Goal: Task Accomplishment & Management: Use online tool/utility

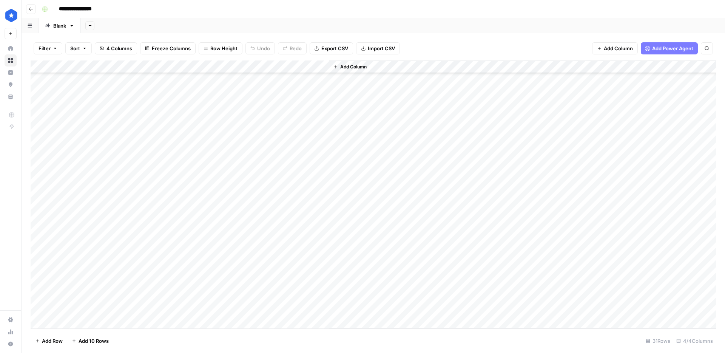
scroll to position [155, 0]
click at [92, 210] on div "Add Column" at bounding box center [373, 194] width 685 height 268
click at [85, 241] on div "Add Column" at bounding box center [373, 194] width 685 height 268
drag, startPoint x: 292, startPoint y: 208, endPoint x: 291, endPoint y: 242, distance: 33.6
click at [291, 242] on div "Add Column" at bounding box center [373, 194] width 685 height 268
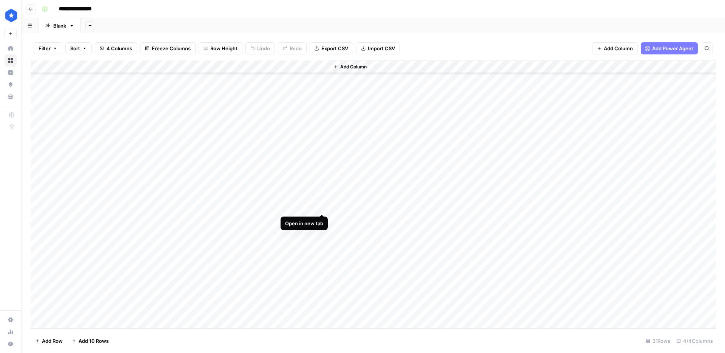
click at [324, 206] on div "Add Column" at bounding box center [373, 194] width 685 height 268
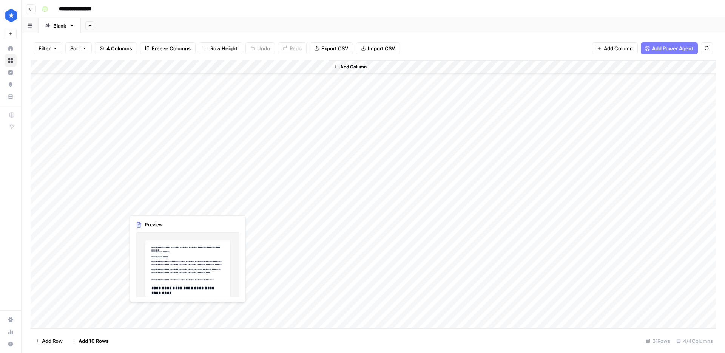
click at [158, 208] on div "Add Column" at bounding box center [373, 194] width 685 height 268
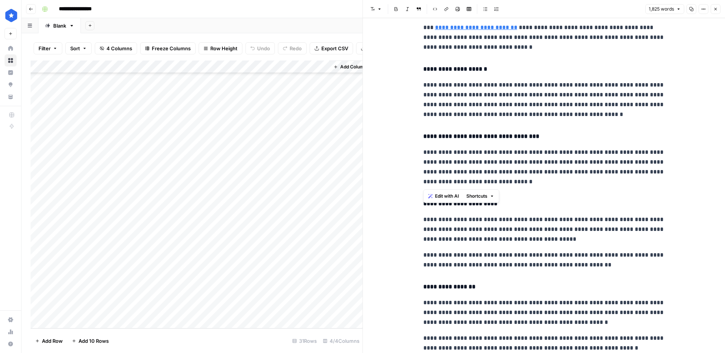
scroll to position [1809, 0]
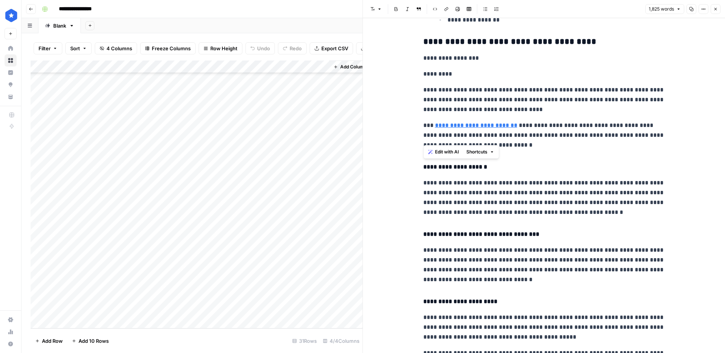
drag, startPoint x: 601, startPoint y: 262, endPoint x: 416, endPoint y: 161, distance: 210.8
click at [416, 161] on div "**********" at bounding box center [544, 203] width 362 height 3986
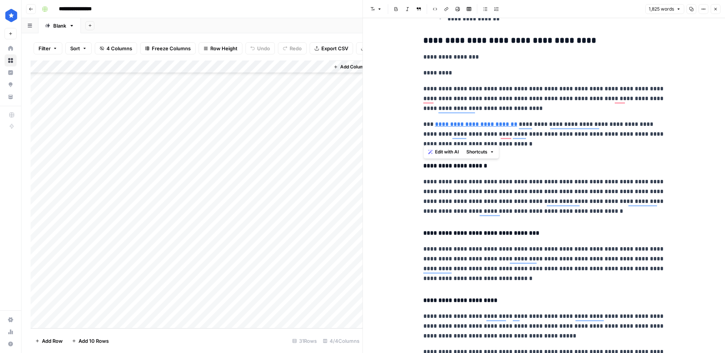
scroll to position [1810, 0]
click at [319, 219] on div "Add Column" at bounding box center [197, 194] width 332 height 268
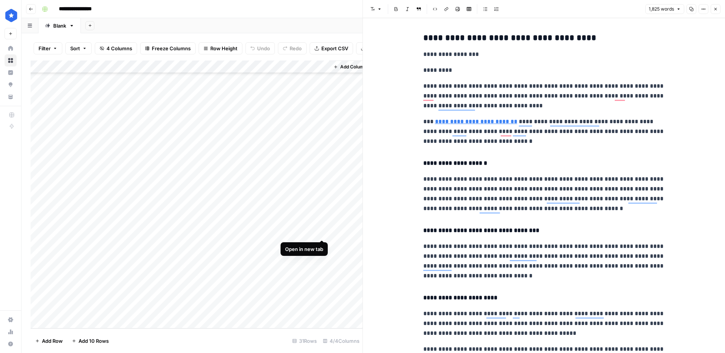
click at [323, 232] on div "Add Column" at bounding box center [197, 194] width 332 height 268
click at [323, 246] on div "Add Column" at bounding box center [197, 194] width 332 height 268
click at [244, 246] on div "Add Column" at bounding box center [197, 194] width 332 height 268
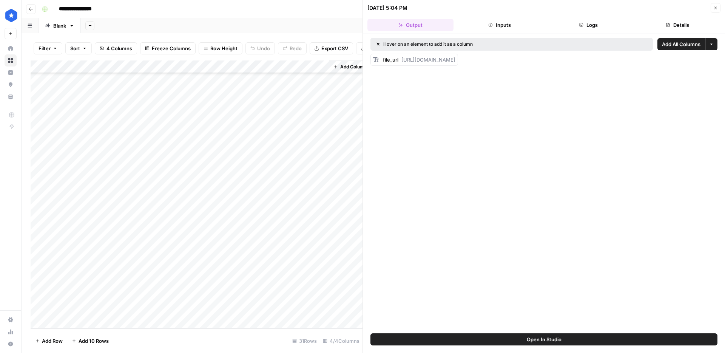
click at [594, 28] on button "Logs" at bounding box center [588, 25] width 86 height 12
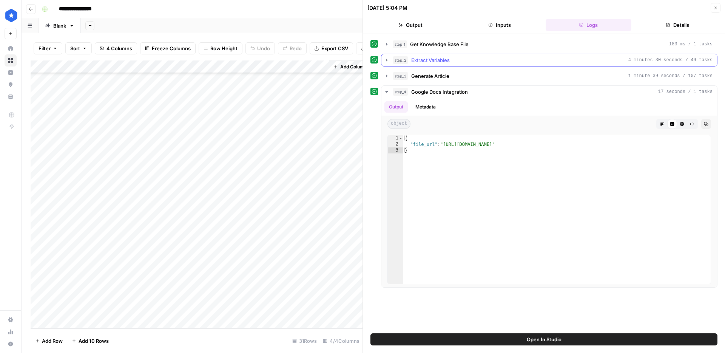
click at [479, 65] on button "step_2 Extract Variables 4 minutes 30 seconds / 49 tasks" at bounding box center [549, 60] width 336 height 12
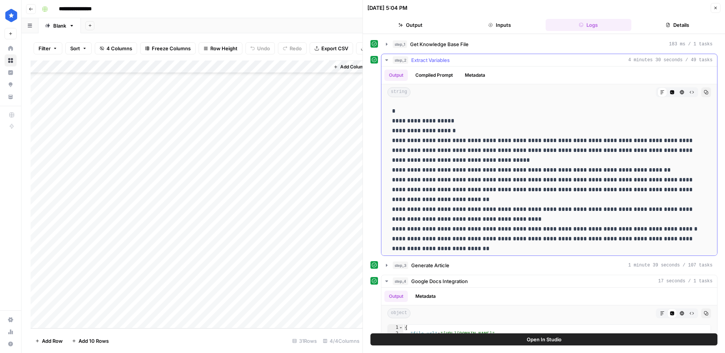
click at [479, 65] on button "step_2 Extract Variables 4 minutes 30 seconds / 49 tasks" at bounding box center [549, 60] width 336 height 12
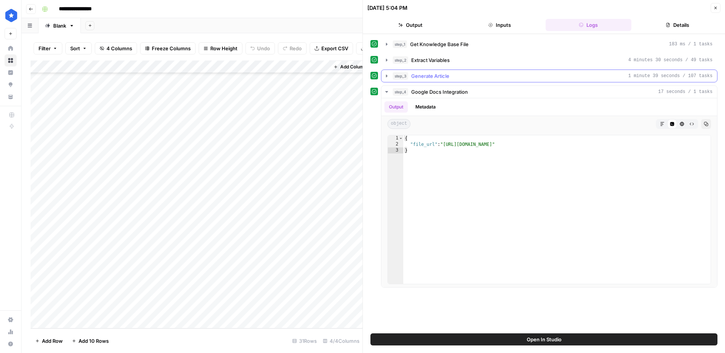
click at [458, 75] on div "step_3 Generate Article 1 minute 39 seconds / 107 tasks" at bounding box center [553, 76] width 320 height 8
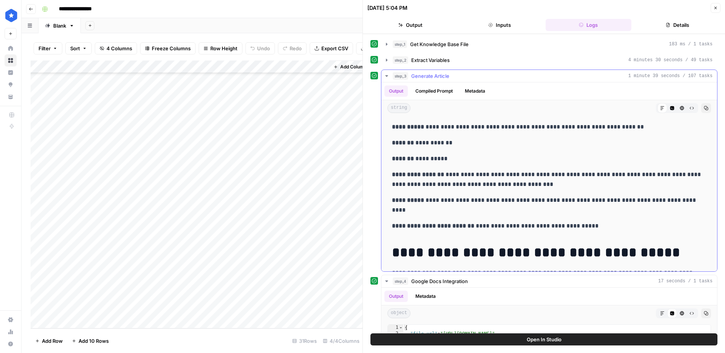
click at [457, 76] on div "step_3 Generate Article 1 minute 39 seconds / 107 tasks" at bounding box center [553, 76] width 320 height 8
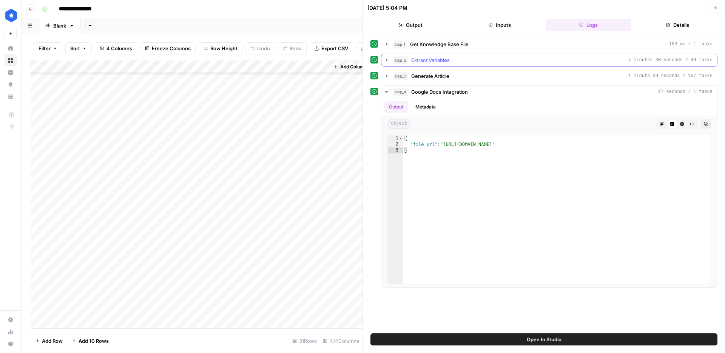
click at [450, 64] on button "step_2 Extract Variables 4 minutes 30 seconds / 49 tasks" at bounding box center [549, 60] width 336 height 12
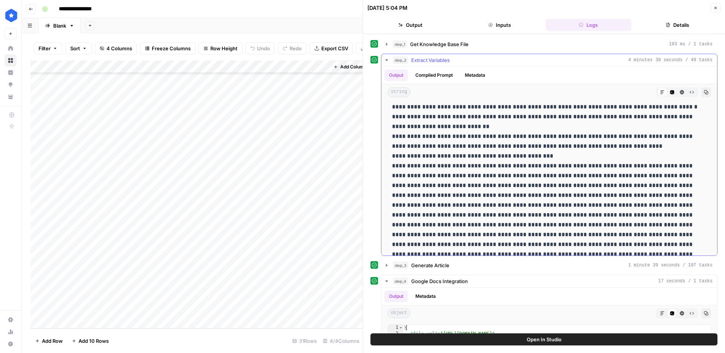
scroll to position [112, 0]
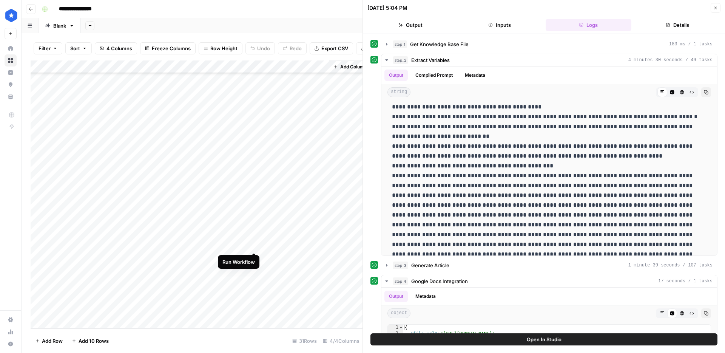
click at [256, 245] on div "Add Column" at bounding box center [197, 194] width 332 height 268
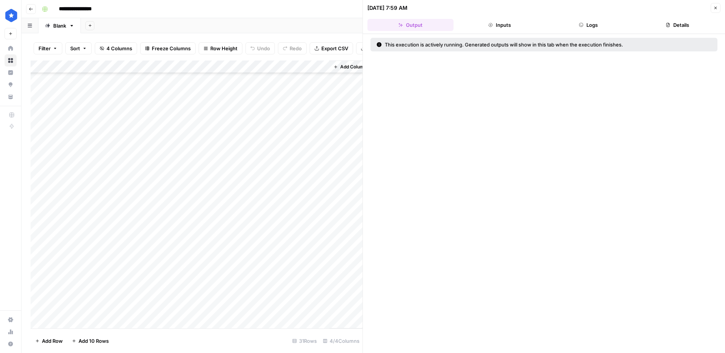
scroll to position [155, 0]
click at [224, 260] on div "Add Column" at bounding box center [197, 194] width 332 height 268
click at [223, 272] on div "Add Column" at bounding box center [197, 194] width 332 height 268
click at [223, 284] on div "Add Column" at bounding box center [197, 194] width 332 height 268
click at [224, 296] on div "Add Column" at bounding box center [197, 194] width 332 height 268
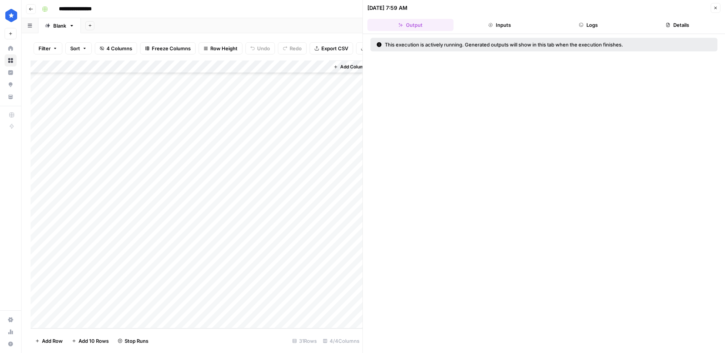
click at [226, 311] on div "Add Column" at bounding box center [197, 194] width 332 height 268
click at [282, 210] on div "Add Column" at bounding box center [197, 194] width 332 height 268
click at [278, 222] on div "Add Column" at bounding box center [197, 194] width 332 height 268
click at [290, 233] on div "Add Column" at bounding box center [197, 194] width 332 height 268
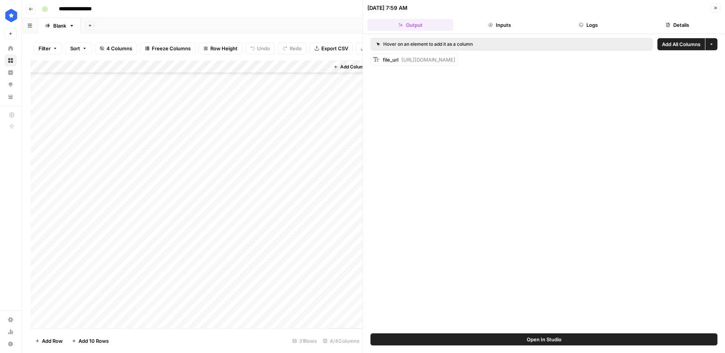
scroll to position [155, 0]
click at [311, 246] on div "Add Column" at bounding box center [197, 194] width 332 height 268
click at [324, 246] on div "Add Column" at bounding box center [197, 194] width 332 height 268
click at [322, 256] on div "Add Column" at bounding box center [197, 194] width 332 height 268
click at [321, 271] on div "Add Column" at bounding box center [197, 194] width 332 height 268
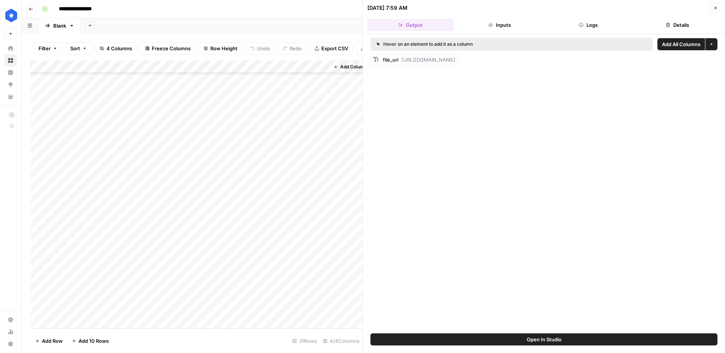
click at [321, 285] on div "Add Column" at bounding box center [197, 194] width 332 height 268
click at [321, 295] on div "Add Column" at bounding box center [197, 194] width 332 height 268
click at [226, 297] on div "Add Column" at bounding box center [197, 194] width 332 height 268
click at [296, 297] on div "Add Column" at bounding box center [197, 194] width 332 height 268
click at [293, 259] on div "Add Column" at bounding box center [197, 194] width 332 height 268
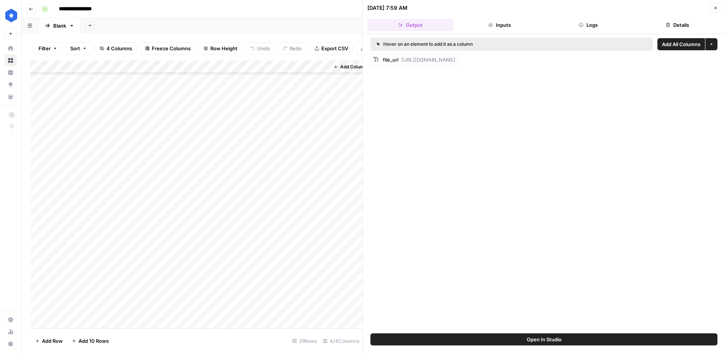
click at [283, 270] on div "Add Column" at bounding box center [197, 194] width 332 height 268
click at [276, 284] on div "Add Column" at bounding box center [197, 194] width 332 height 268
click at [245, 245] on div "Add Column" at bounding box center [197, 194] width 332 height 268
click at [672, 24] on button "Details" at bounding box center [677, 25] width 86 height 12
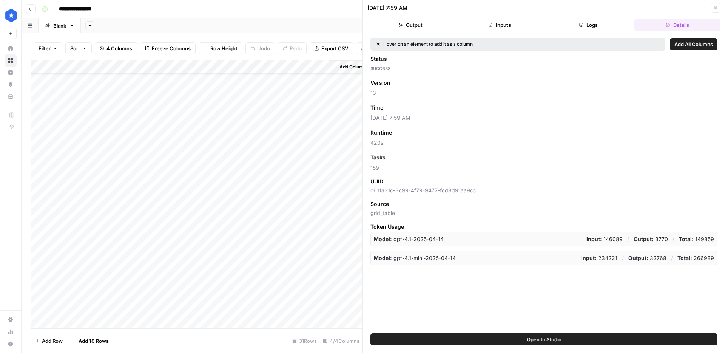
click at [710, 8] on button "Close" at bounding box center [715, 8] width 10 height 10
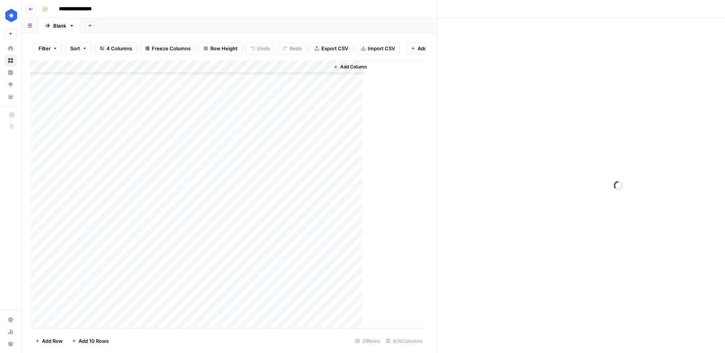
scroll to position [155, 0]
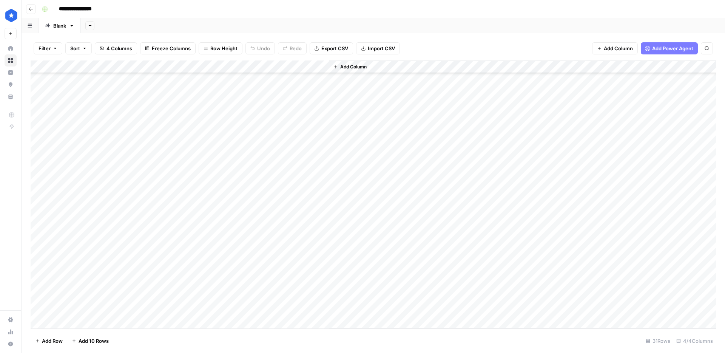
click at [285, 247] on div "Add Column" at bounding box center [373, 194] width 685 height 268
click at [243, 246] on div "Add Column" at bounding box center [373, 194] width 685 height 268
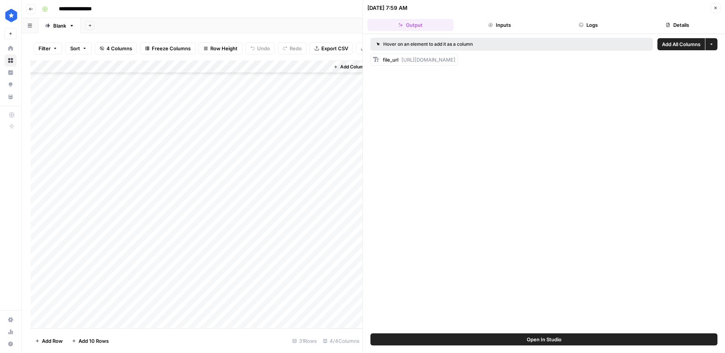
click at [596, 26] on button "Logs" at bounding box center [588, 25] width 86 height 12
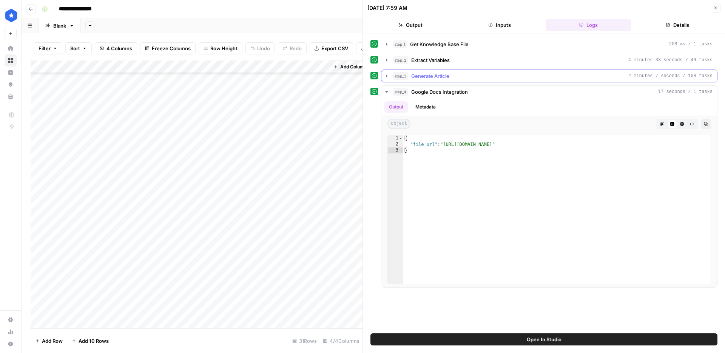
click at [519, 77] on div "step_3 Generate Article 2 minutes 7 seconds / 108 tasks" at bounding box center [553, 76] width 320 height 8
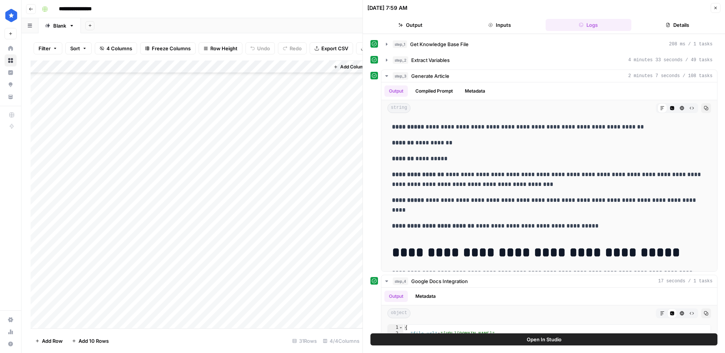
click at [517, 67] on div "**********" at bounding box center [543, 257] width 347 height 439
click at [517, 63] on div "step_2 Extract Variables 4 minutes 33 seconds / 49 tasks" at bounding box center [553, 60] width 320 height 8
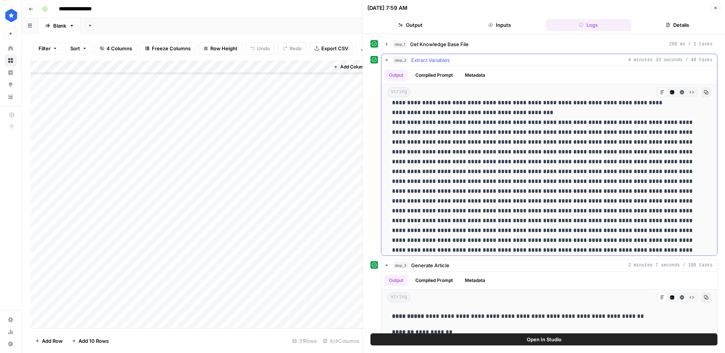
scroll to position [150, 0]
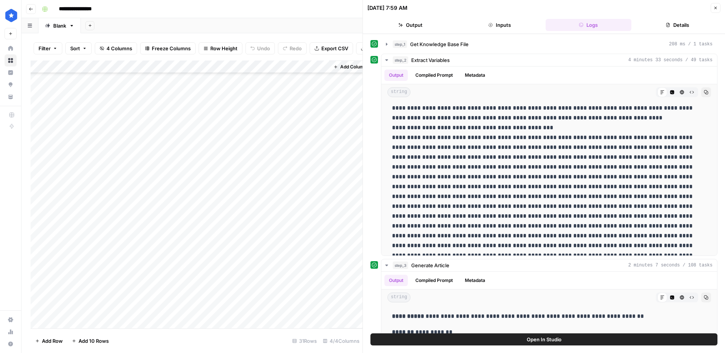
click at [246, 68] on div "Add Column" at bounding box center [197, 194] width 332 height 268
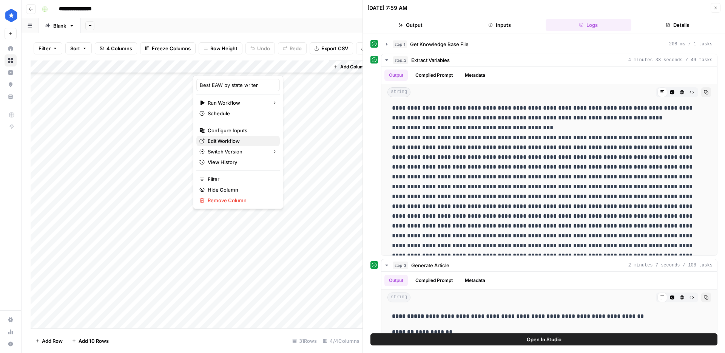
click at [232, 139] on span "Edit Workflow" at bounding box center [241, 141] width 66 height 8
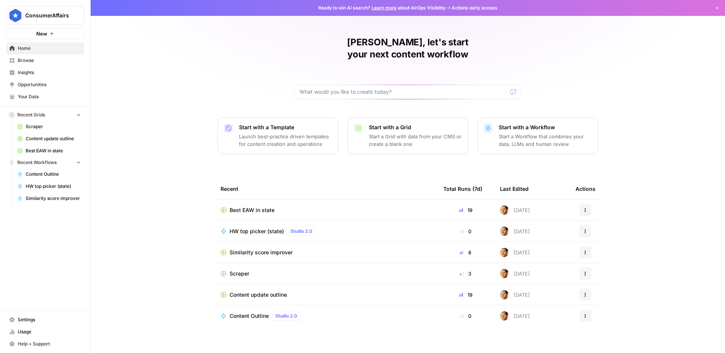
click at [40, 98] on span "Your Data" at bounding box center [49, 96] width 63 height 7
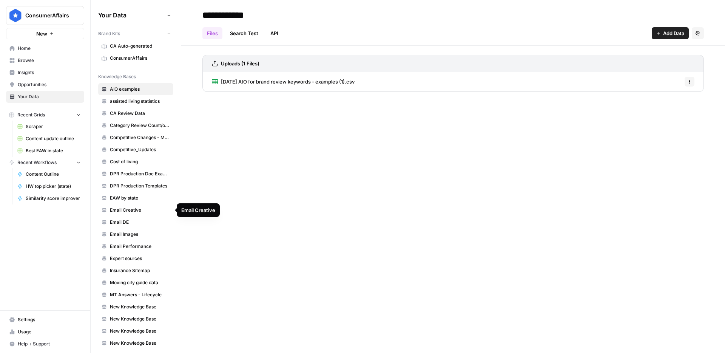
click at [140, 197] on span "EAW by state" at bounding box center [140, 197] width 60 height 7
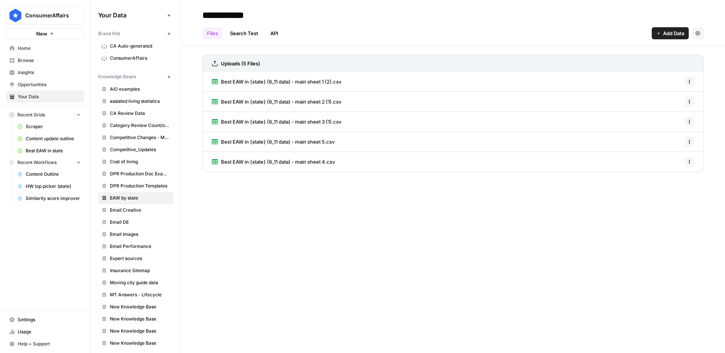
click at [689, 84] on button "Options" at bounding box center [689, 82] width 10 height 10
click at [680, 97] on span "Delete File" at bounding box center [672, 98] width 25 height 8
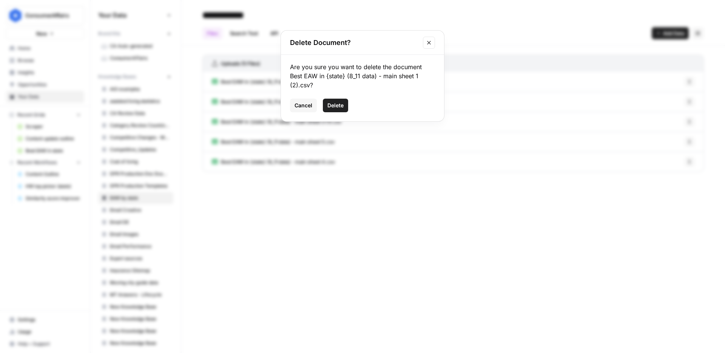
click at [345, 102] on button "Delete" at bounding box center [335, 106] width 25 height 14
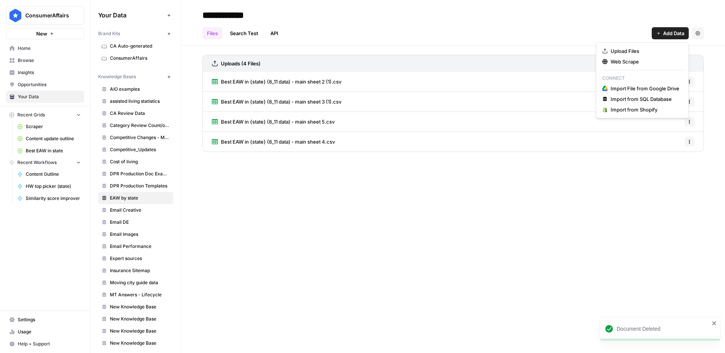
click at [667, 34] on span "Add Data" at bounding box center [673, 33] width 21 height 8
click at [652, 48] on span "Upload Files" at bounding box center [644, 51] width 69 height 8
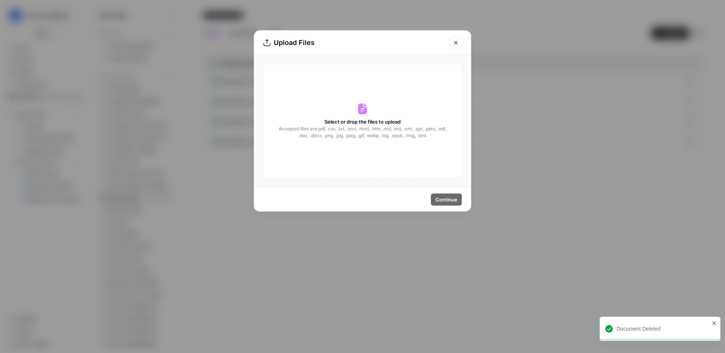
click at [361, 101] on div "Select or drop the files to upload Accepted files are .pdf, .csv, .txt, .text, …" at bounding box center [362, 121] width 199 height 114
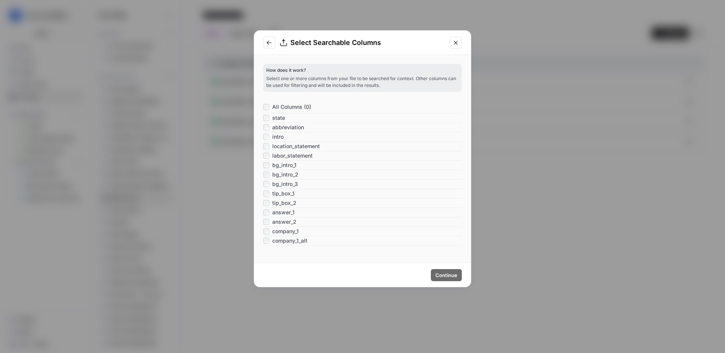
click at [290, 109] on span "All Columns (0)" at bounding box center [291, 107] width 39 height 8
click at [437, 271] on span "Continue" at bounding box center [446, 275] width 22 height 8
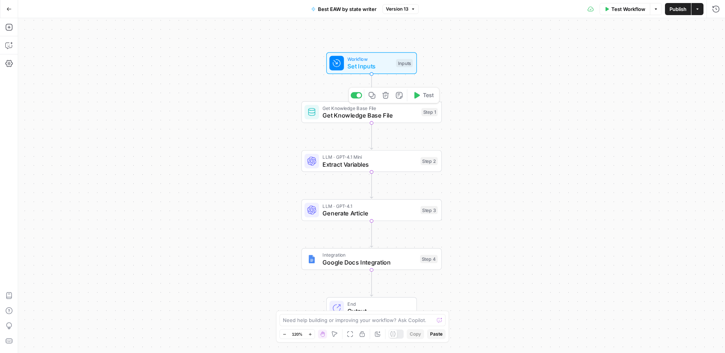
click at [385, 110] on span "Get Knowledge Base File" at bounding box center [369, 107] width 95 height 7
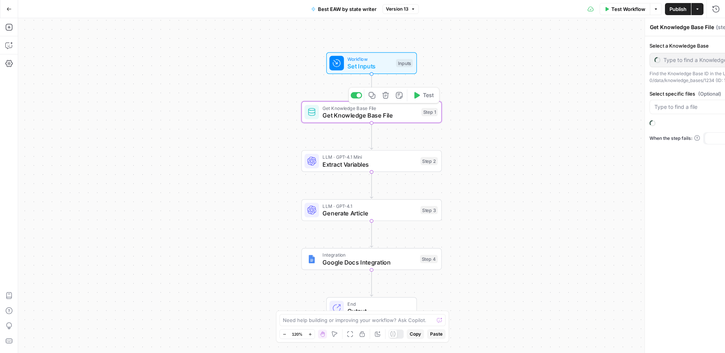
type input "EAW by state"
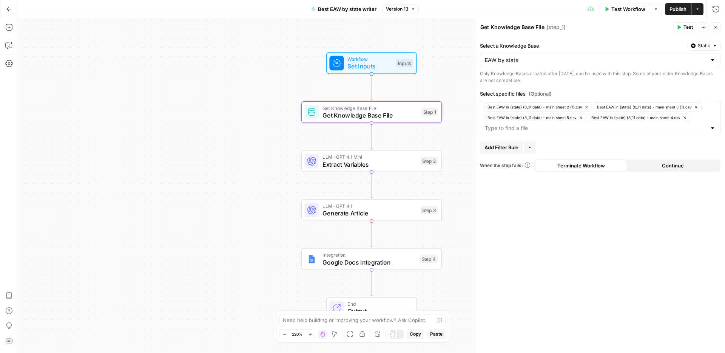
click at [712, 128] on div at bounding box center [712, 128] width 6 height 8
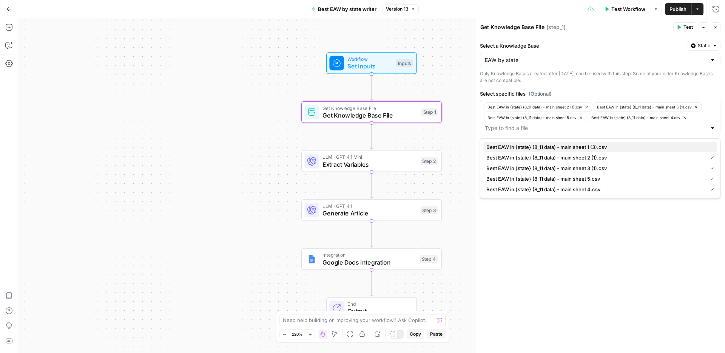
click at [605, 149] on span "Best EAW in {state} (8_11 data) - main sheet 1 (3).csv" at bounding box center [598, 147] width 225 height 8
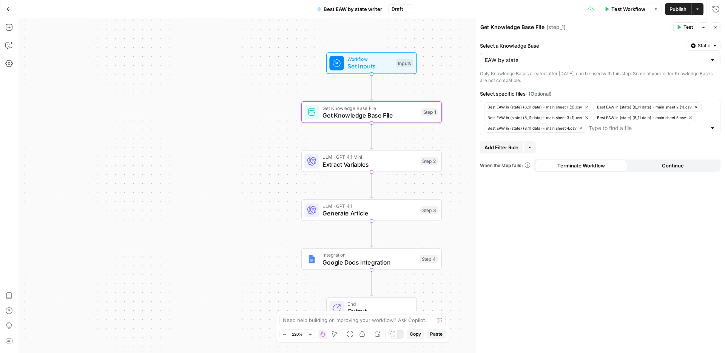
click at [676, 8] on span "Publish" at bounding box center [677, 9] width 17 height 8
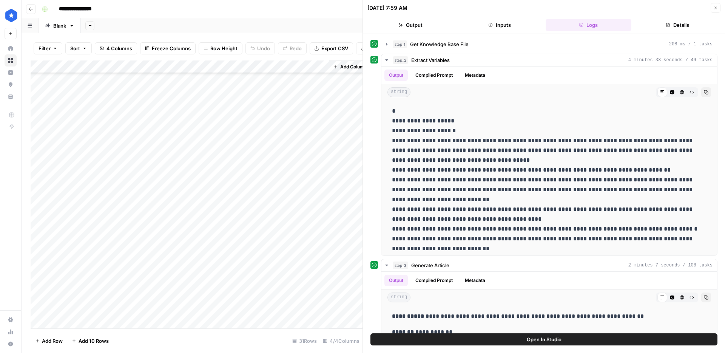
scroll to position [150, 0]
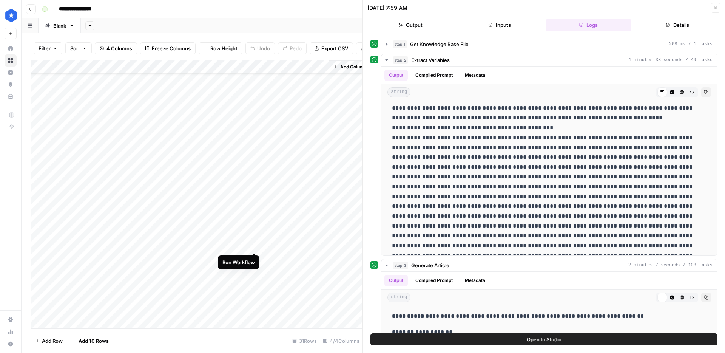
click at [253, 246] on div "Add Column" at bounding box center [197, 194] width 332 height 268
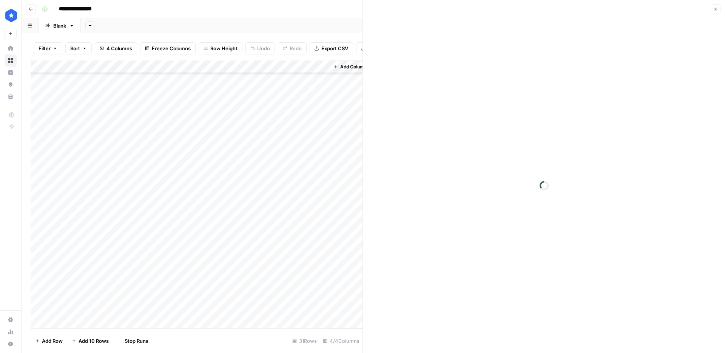
scroll to position [155, 0]
